Goal: Task Accomplishment & Management: Use online tool/utility

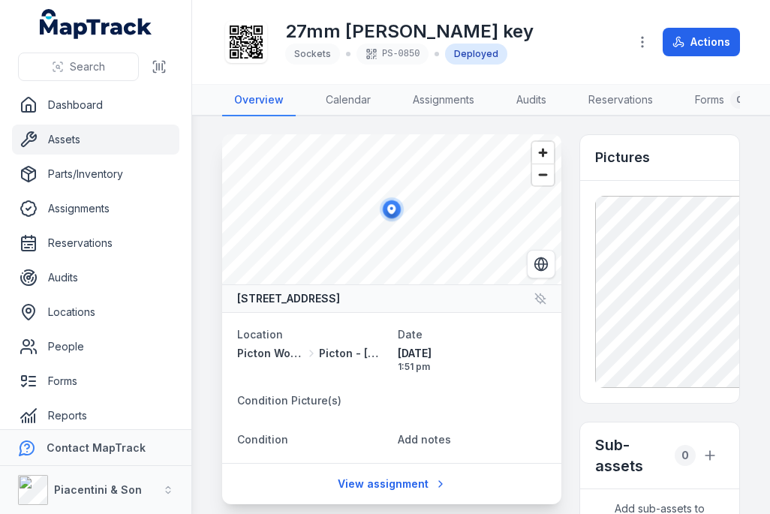
click at [149, 135] on link "Assets" at bounding box center [95, 140] width 167 height 30
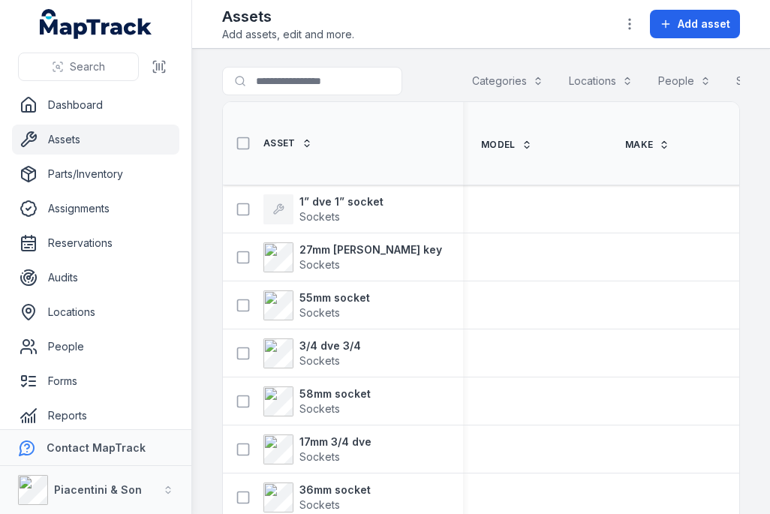
click at [705, 18] on span "Add asset" at bounding box center [704, 24] width 53 height 15
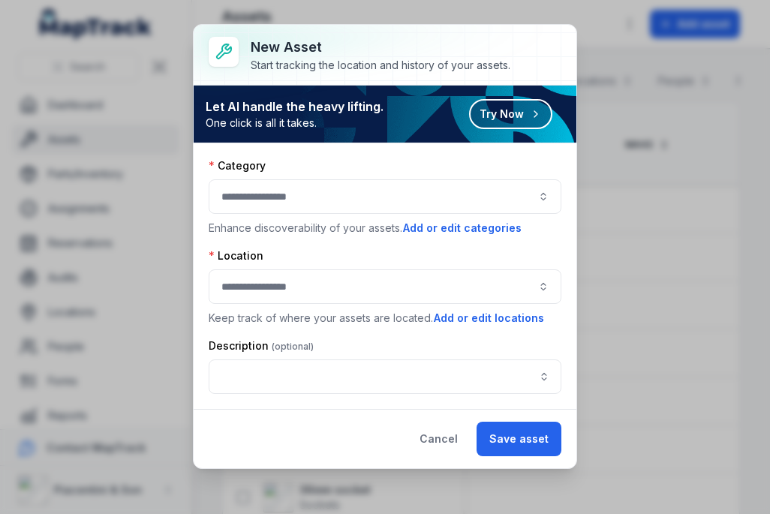
click at [516, 200] on div at bounding box center [385, 196] width 353 height 35
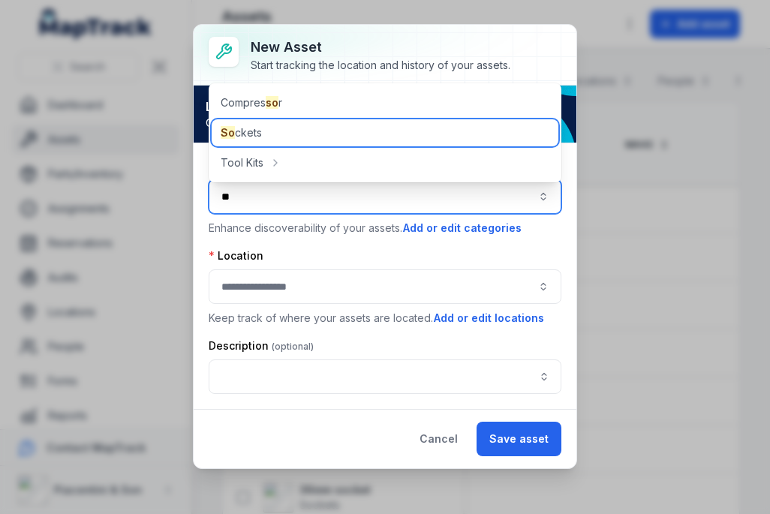
click at [328, 130] on div "So ckets" at bounding box center [385, 132] width 347 height 27
type input "*******"
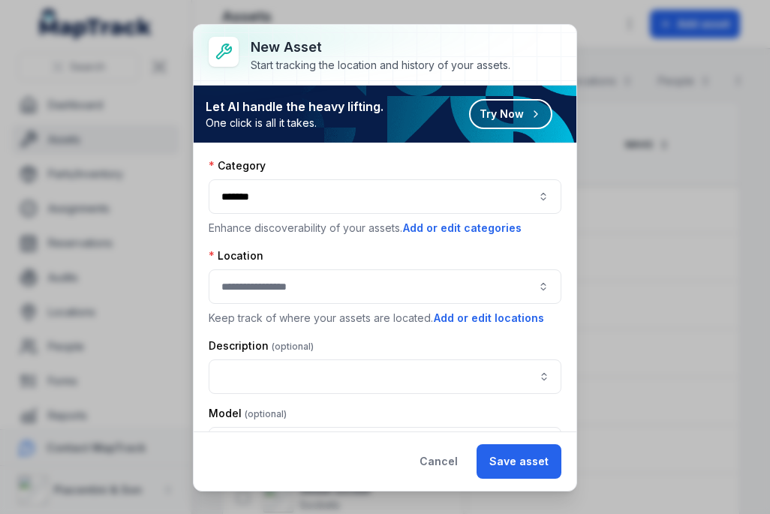
click at [340, 270] on div at bounding box center [385, 286] width 353 height 35
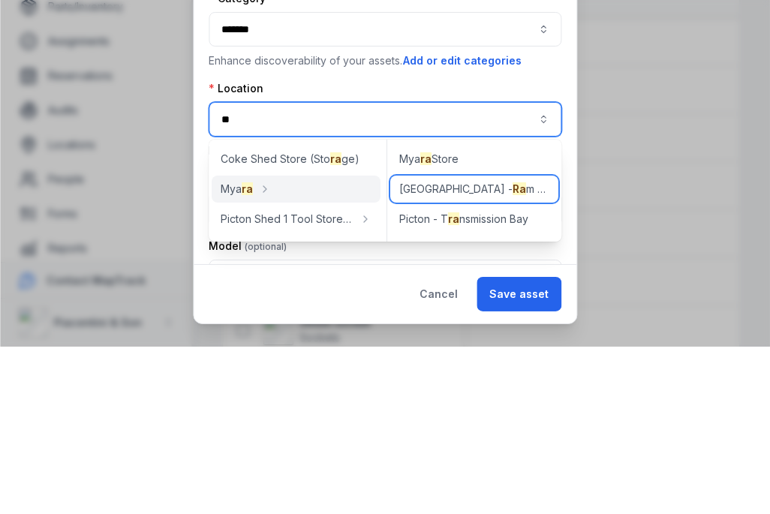
click at [514, 343] on div "Picton - [GEOGRAPHIC_DATA]" at bounding box center [474, 356] width 168 height 27
type input "**********"
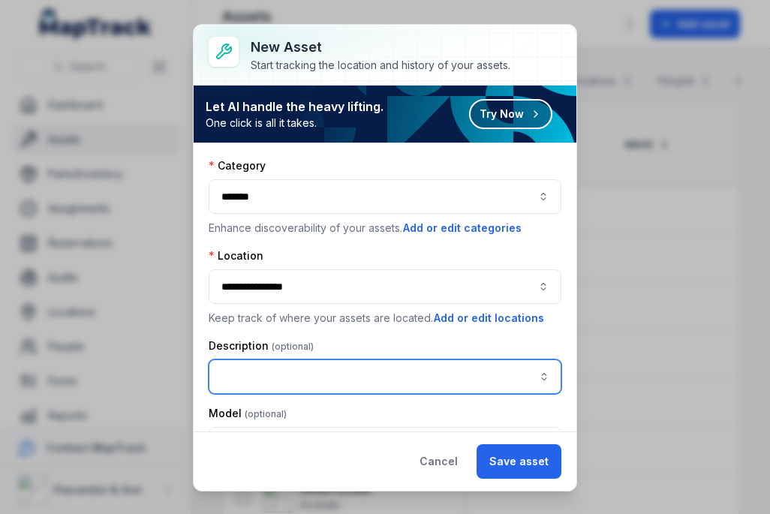
click at [462, 383] on input "asset-add:description-label" at bounding box center [385, 376] width 353 height 35
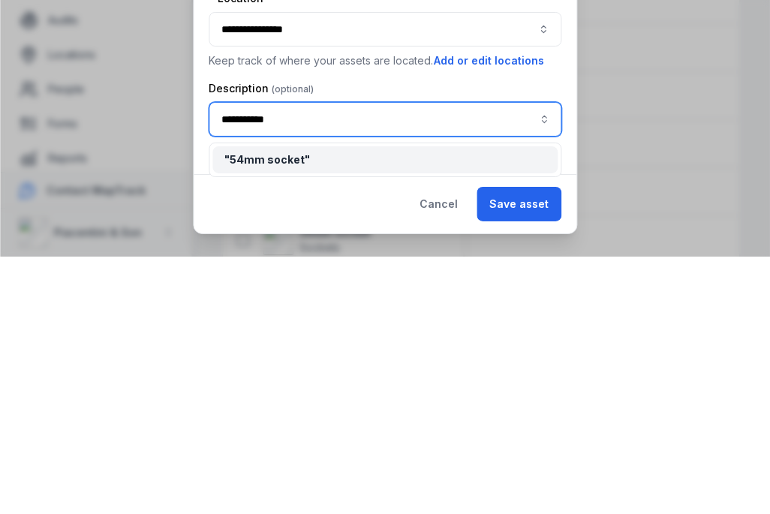
click at [461, 410] on div "" 54mm socket "" at bounding box center [384, 417] width 321 height 15
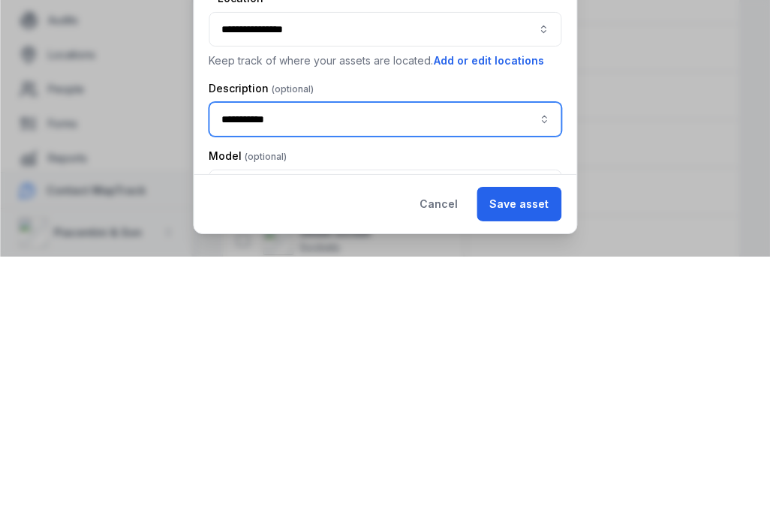
type input "**********"
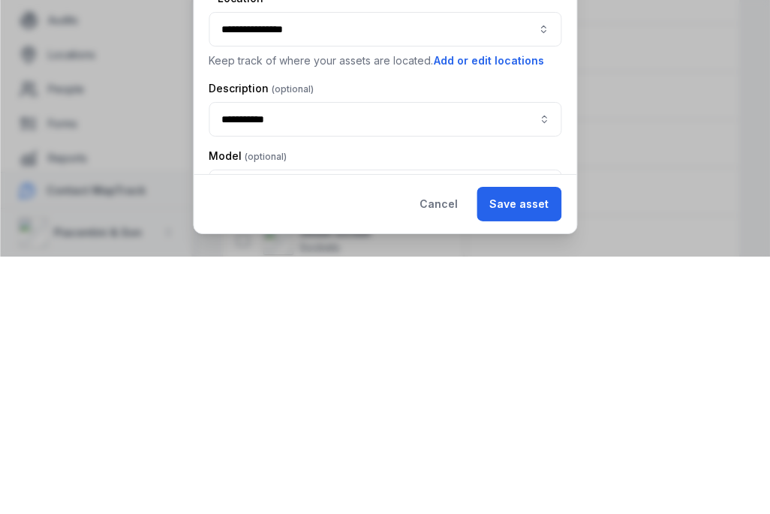
click at [534, 444] on button "Save asset" at bounding box center [518, 461] width 85 height 35
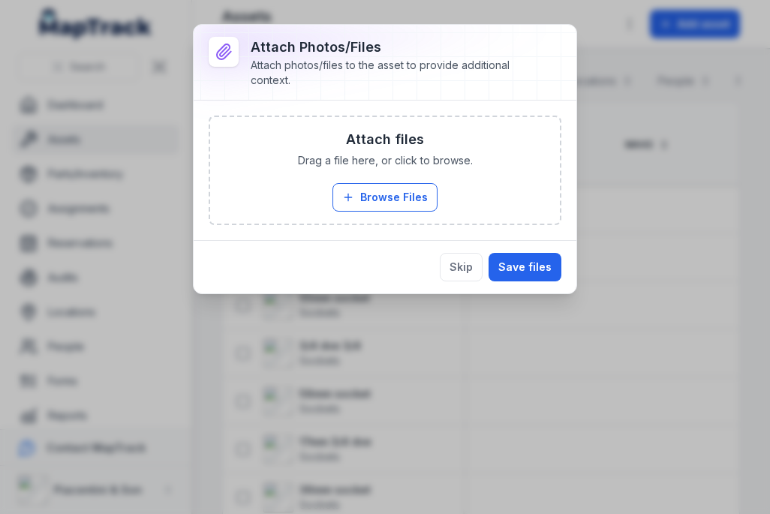
click at [410, 190] on button "Browse Files" at bounding box center [384, 197] width 105 height 29
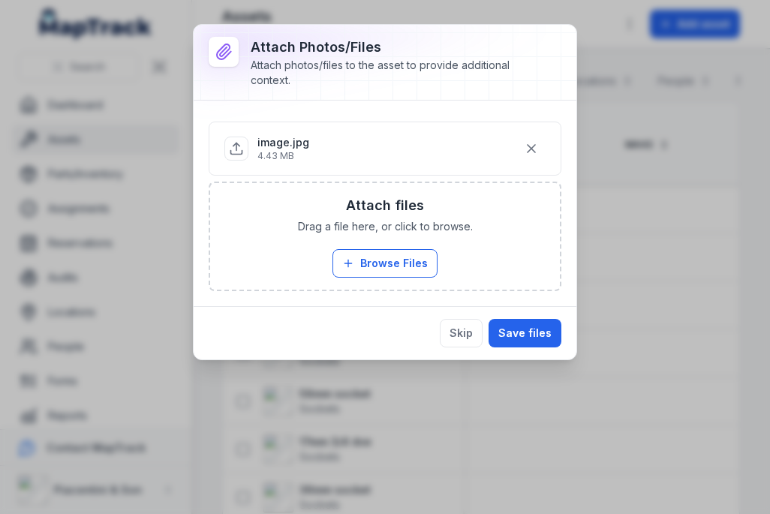
click at [533, 335] on button "Save files" at bounding box center [524, 333] width 73 height 29
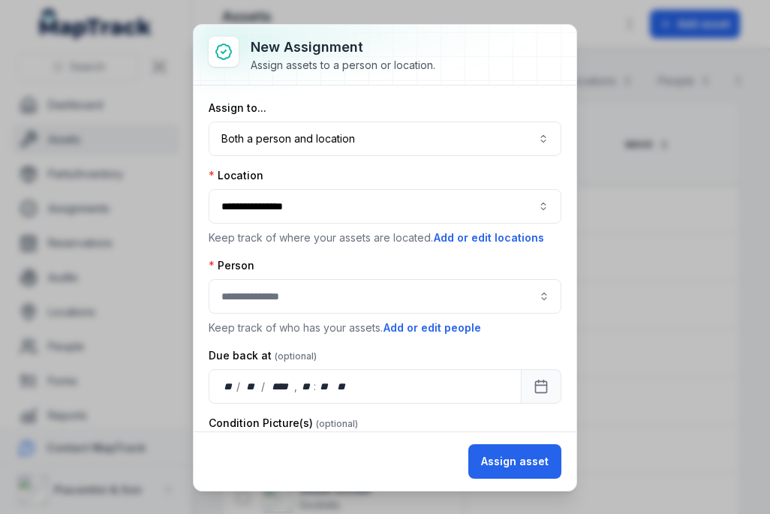
click at [537, 147] on button "Both a person and location ****" at bounding box center [385, 139] width 353 height 35
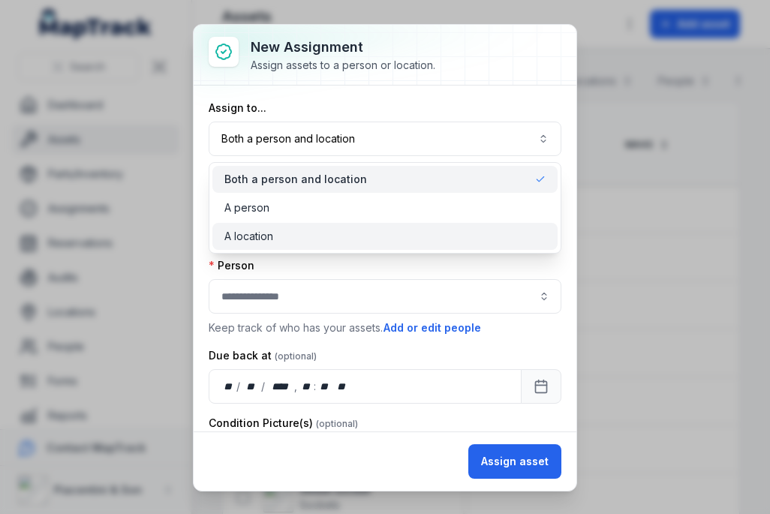
click at [461, 248] on div "A location" at bounding box center [384, 236] width 345 height 27
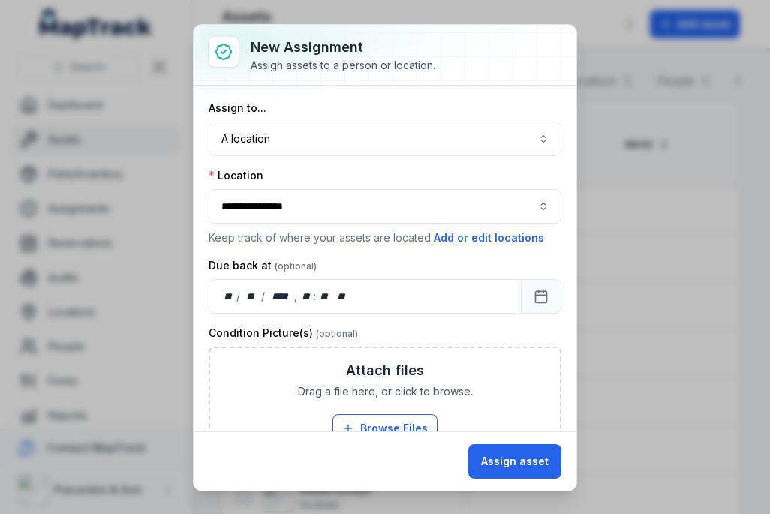
click at [507, 458] on button "Assign asset" at bounding box center [514, 461] width 93 height 35
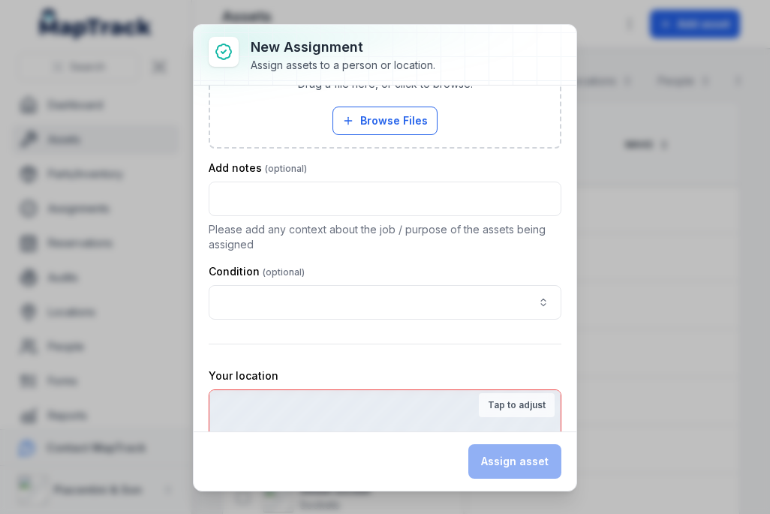
scroll to position [445, 0]
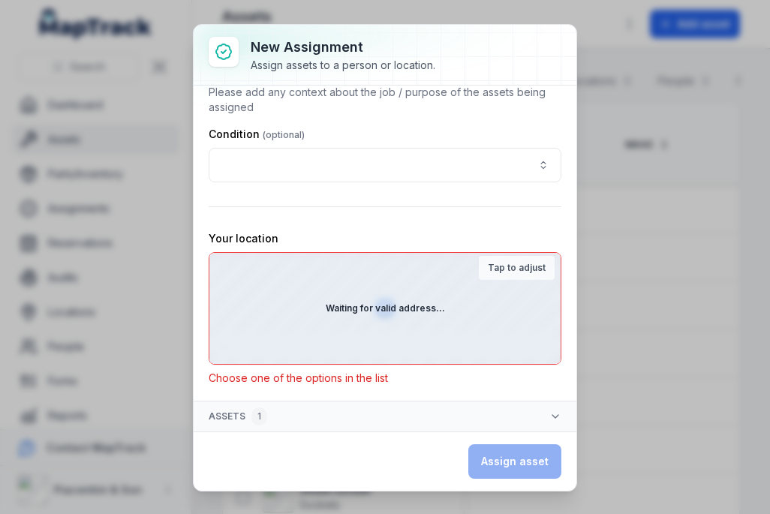
click at [480, 327] on div "Waiting for valid address..." at bounding box center [384, 308] width 351 height 111
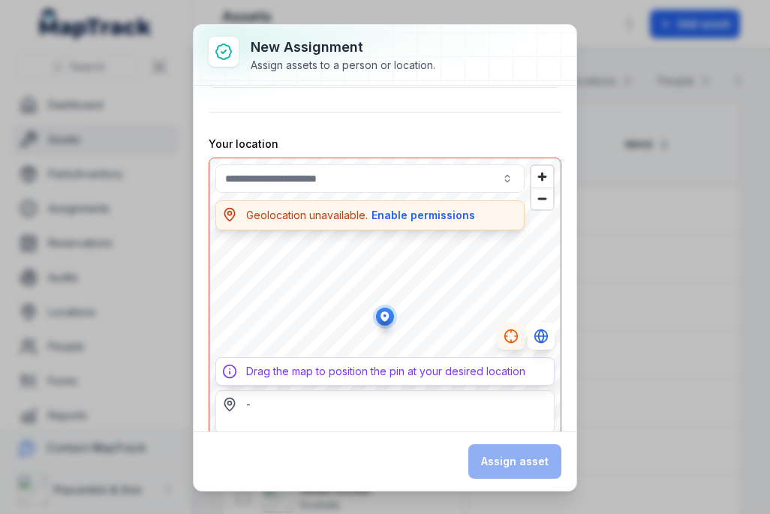
scroll to position [552, 0]
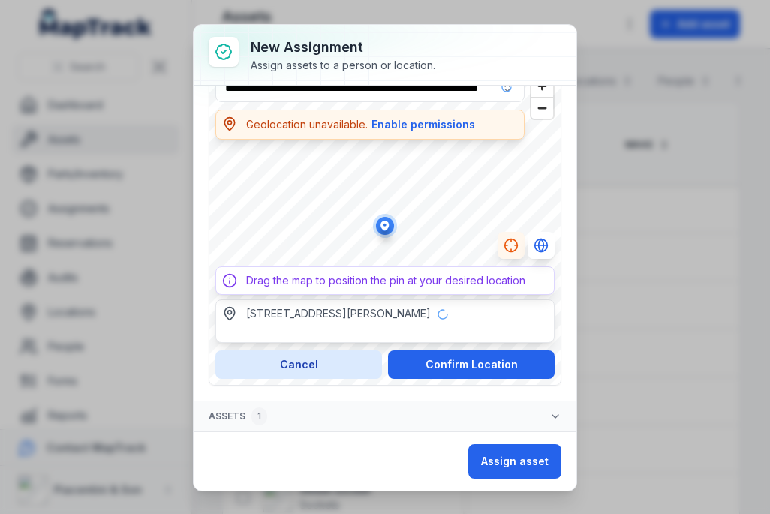
type input "**********"
click at [502, 350] on button "Confirm Location" at bounding box center [471, 364] width 167 height 29
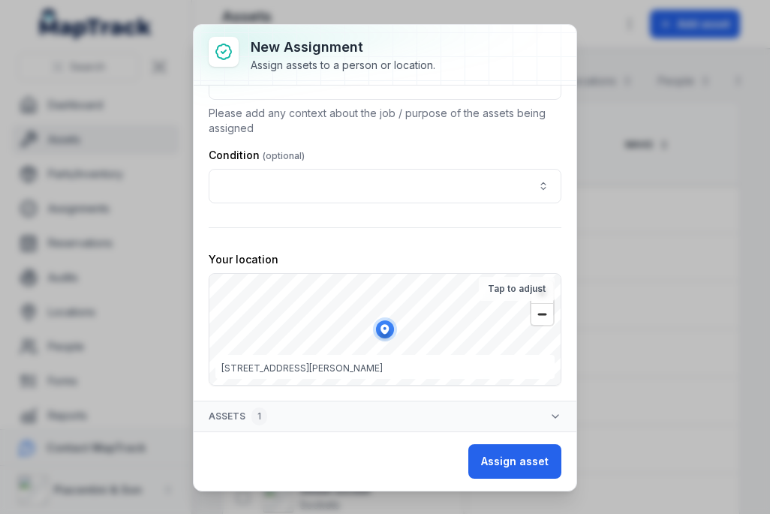
scroll to position [424, 0]
click at [531, 447] on button "Assign asset" at bounding box center [514, 461] width 93 height 35
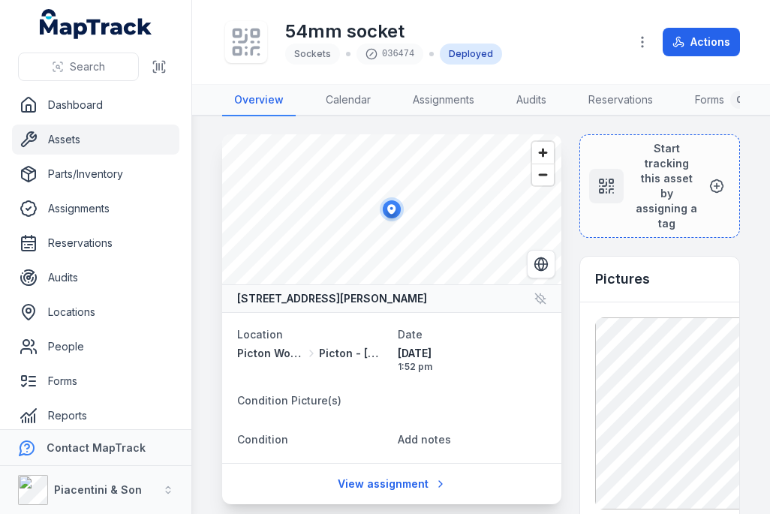
click at [245, 35] on icon at bounding box center [242, 38] width 7 height 7
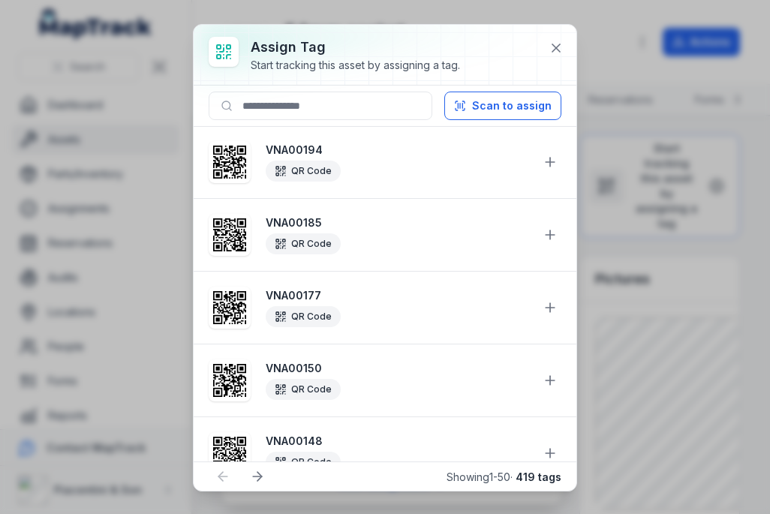
click at [513, 106] on button "Scan to assign" at bounding box center [502, 106] width 117 height 29
